Goal: Task Accomplishment & Management: Manage account settings

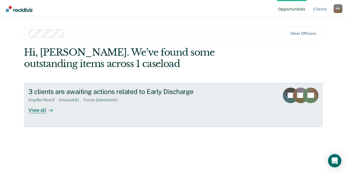
click at [39, 108] on div "View all" at bounding box center [43, 108] width 31 height 11
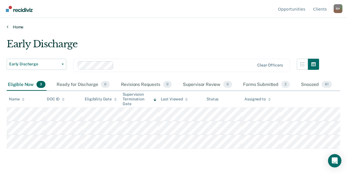
click at [198, 28] on link "Home" at bounding box center [174, 27] width 334 height 5
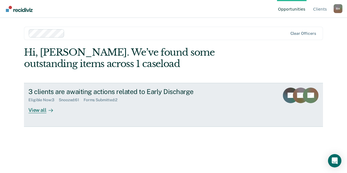
click at [33, 110] on div "View all" at bounding box center [43, 108] width 31 height 11
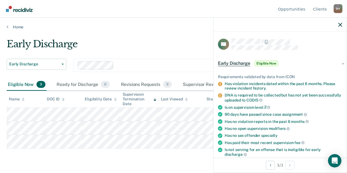
click at [150, 33] on main "Early Discharge Early Discharge Early Discharge Clear officers Eligible Now 3 R…" at bounding box center [173, 101] width 347 height 142
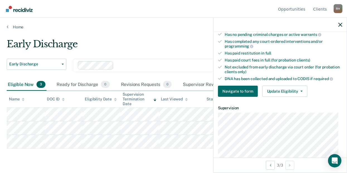
scroll to position [155, 0]
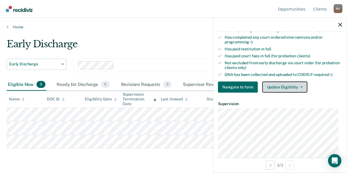
click at [289, 86] on button "Update Eligibility" at bounding box center [284, 87] width 45 height 11
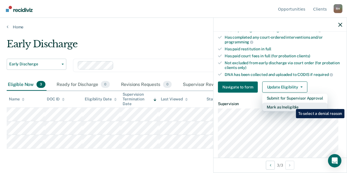
click at [292, 105] on button "Mark as Ineligible" at bounding box center [294, 107] width 65 height 9
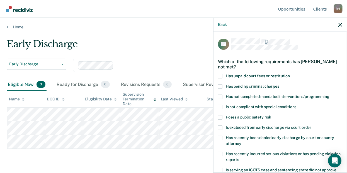
scroll to position [74, 0]
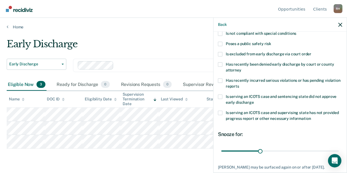
click at [220, 81] on span at bounding box center [220, 81] width 4 height 4
click at [239, 84] on input "Has recently incurred serious violations or has pending violation reports" at bounding box center [239, 84] width 0 height 0
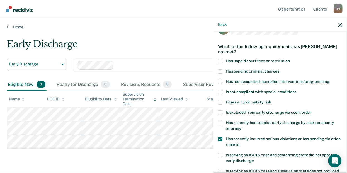
scroll to position [14, 0]
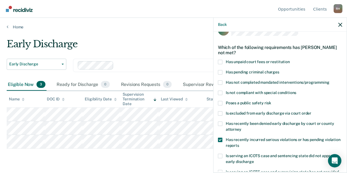
click at [220, 83] on span at bounding box center [220, 83] width 4 height 4
click at [329, 81] on input "Has not completed mandated interventions/programming" at bounding box center [329, 81] width 0 height 0
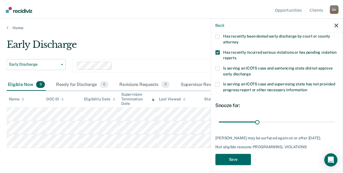
scroll to position [106, 0]
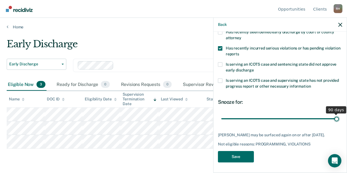
drag, startPoint x: 259, startPoint y: 120, endPoint x: 346, endPoint y: 115, distance: 87.1
type input "90"
click at [339, 115] on input "range" at bounding box center [280, 119] width 118 height 10
click at [333, 118] on input "range" at bounding box center [280, 119] width 118 height 10
click at [244, 157] on button "Save" at bounding box center [236, 156] width 36 height 11
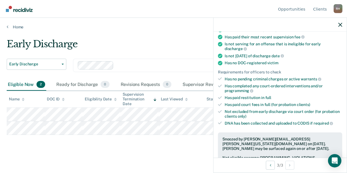
click at [114, 43] on div "Early Discharge" at bounding box center [163, 46] width 312 height 16
click at [7, 28] on icon at bounding box center [8, 27] width 2 height 4
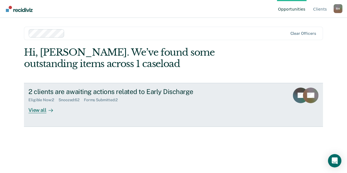
click at [34, 111] on div "View all" at bounding box center [43, 108] width 31 height 11
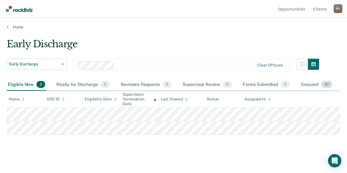
click at [327, 85] on span "62" at bounding box center [326, 84] width 11 height 7
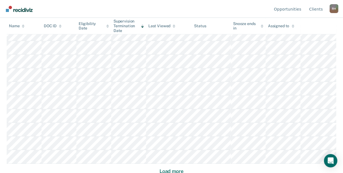
scroll to position [354, 0]
click at [172, 169] on button "Load more" at bounding box center [171, 171] width 27 height 7
click at [179, 170] on button "Load more" at bounding box center [171, 171] width 27 height 7
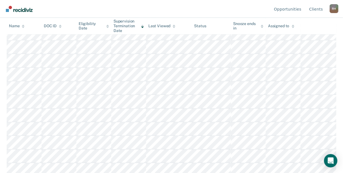
scroll to position [780, 0]
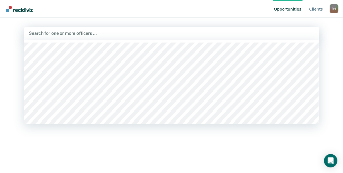
click at [56, 33] on div at bounding box center [171, 33] width 285 height 6
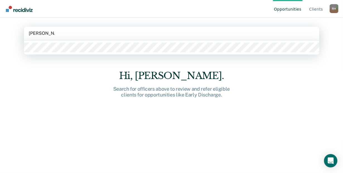
type input "[PERSON_NAME]"
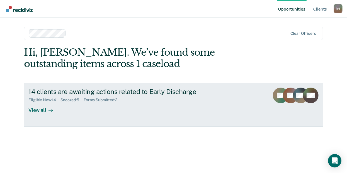
click at [42, 110] on div "View all" at bounding box center [43, 108] width 31 height 11
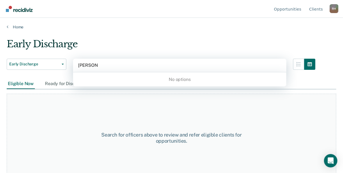
type input "[PERSON_NAME]"
click at [260, 68] on div at bounding box center [179, 65] width 203 height 6
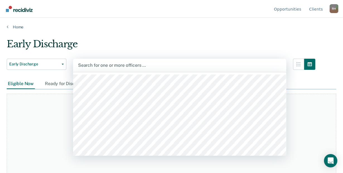
click at [113, 66] on div at bounding box center [179, 65] width 203 height 6
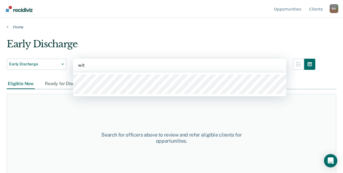
type input "[PERSON_NAME]"
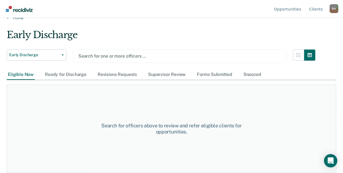
scroll to position [9, 0]
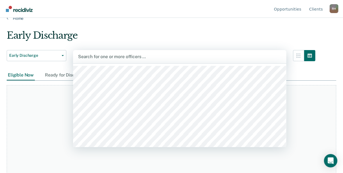
click at [100, 57] on div at bounding box center [179, 57] width 203 height 6
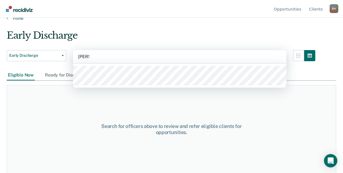
type input "[PERSON_NAME]"
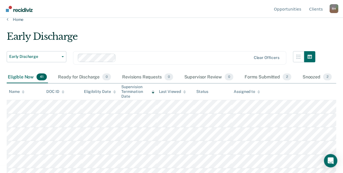
scroll to position [0, 0]
